Goal: Task Accomplishment & Management: Use online tool/utility

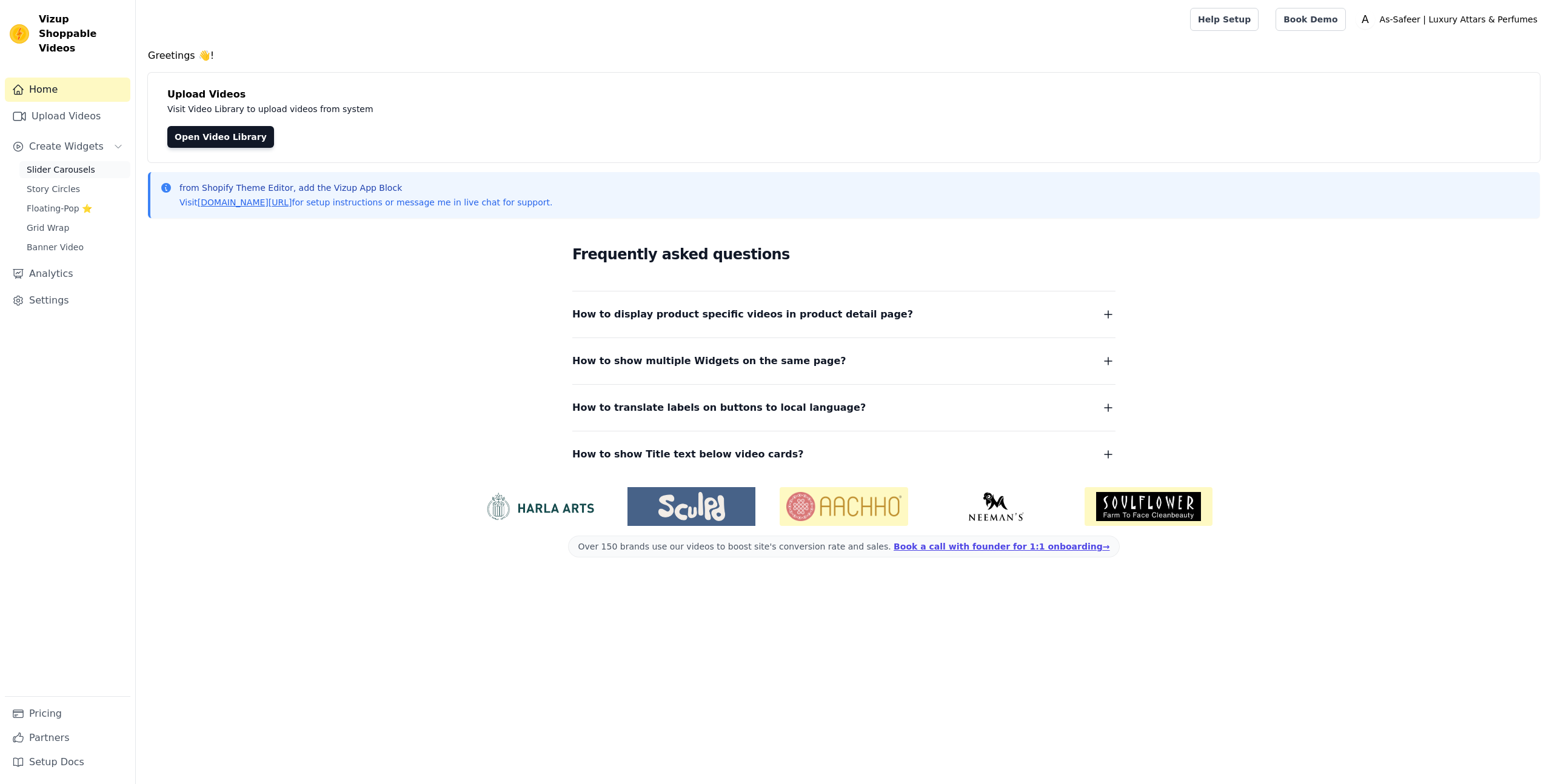
click at [78, 164] on span "Slider Carousels" at bounding box center [61, 170] width 69 height 12
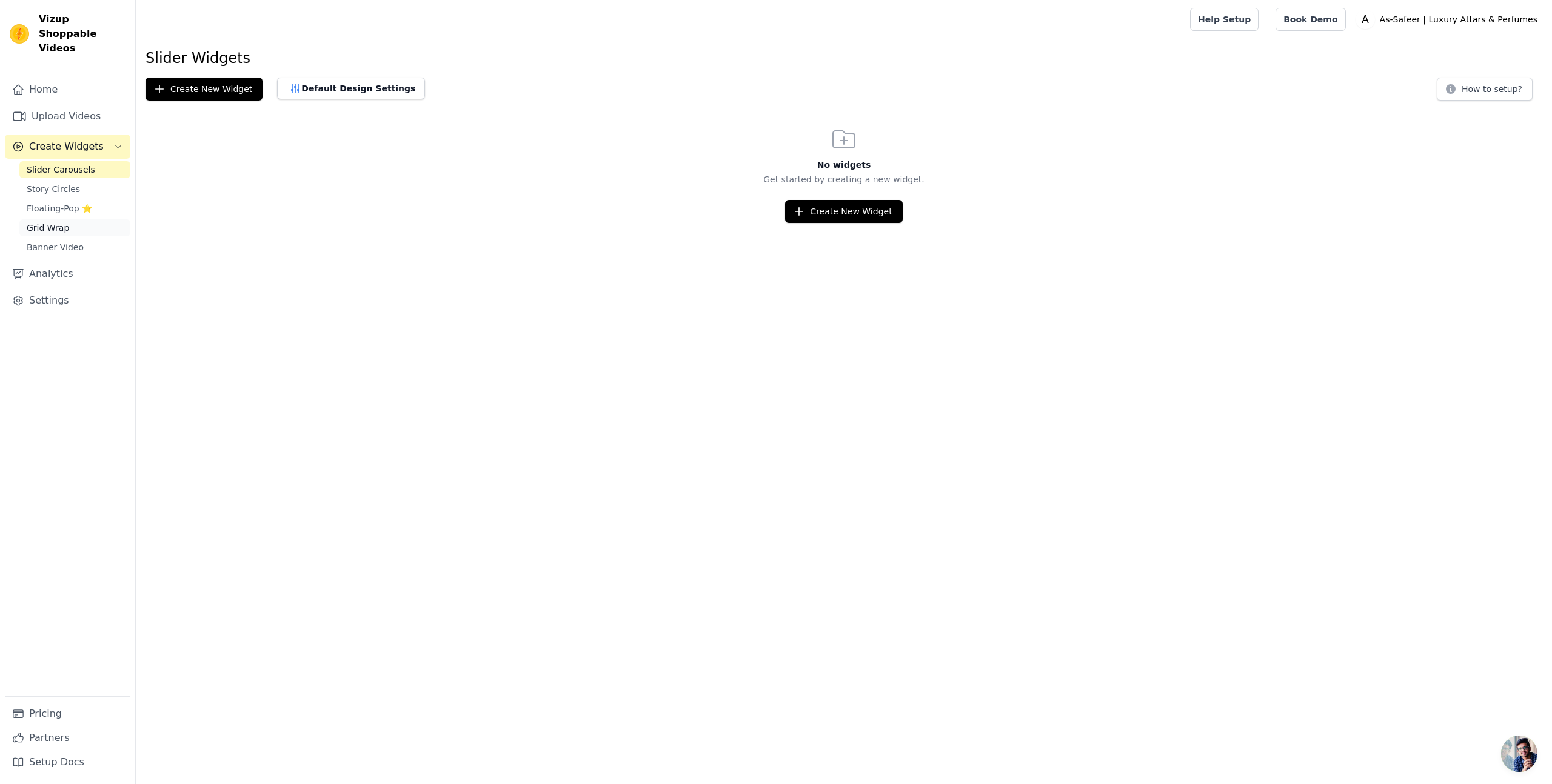
click at [60, 222] on span "Grid Wrap" at bounding box center [48, 228] width 42 height 12
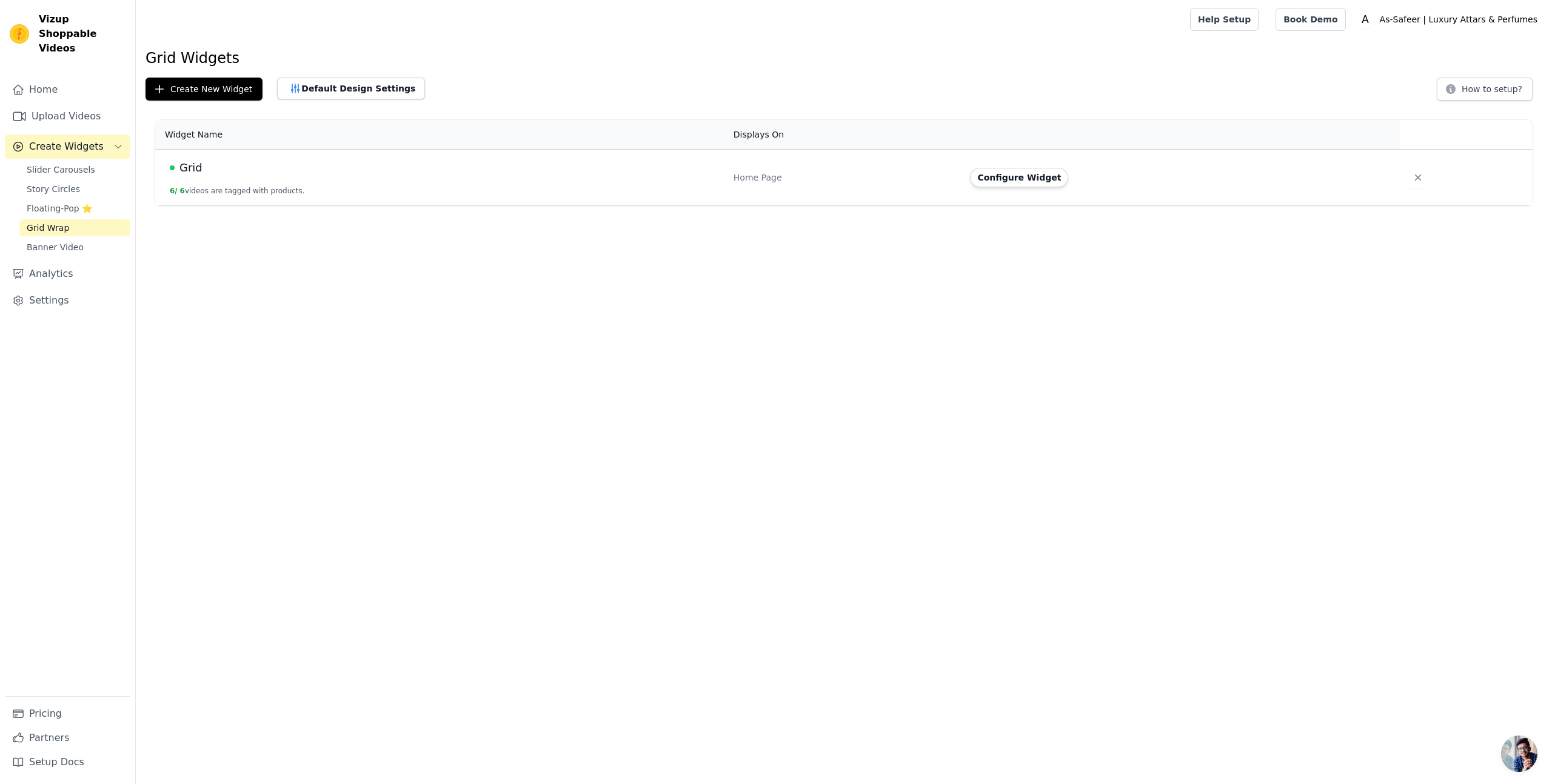
click at [215, 193] on button "6 / 6 videos are tagged with products." at bounding box center [237, 191] width 135 height 10
